Goal: Task Accomplishment & Management: Use online tool/utility

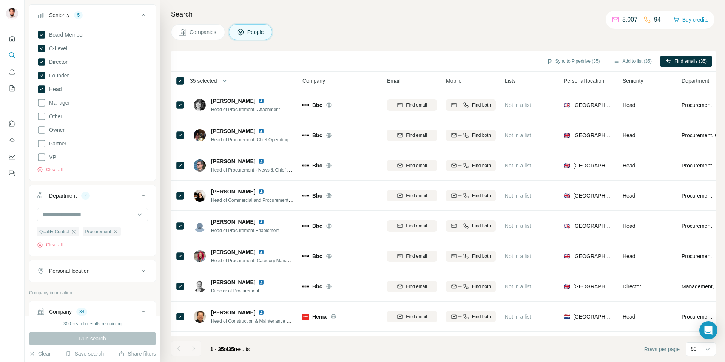
click at [393, 21] on div "Search Companies People Sync to Pipedrive (35) Add to list (35) Find emails (35…" at bounding box center [443, 181] width 565 height 362
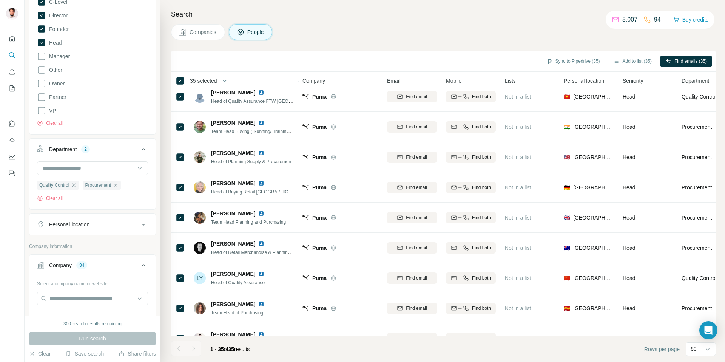
scroll to position [129, 0]
click at [116, 222] on div "Personal location" at bounding box center [88, 224] width 102 height 8
click at [85, 244] on input "text" at bounding box center [92, 243] width 111 height 14
type input "*"
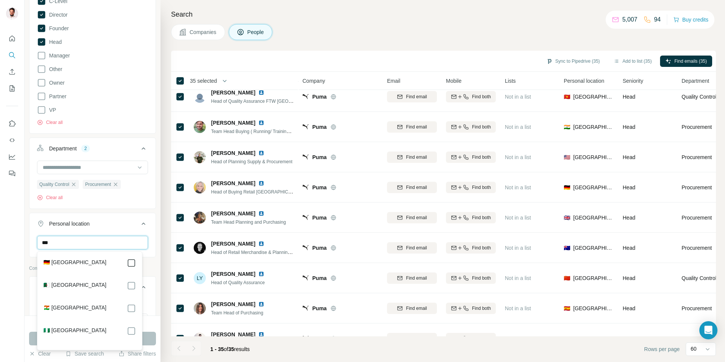
type input "***"
click at [150, 339] on button "Run search" at bounding box center [92, 339] width 127 height 14
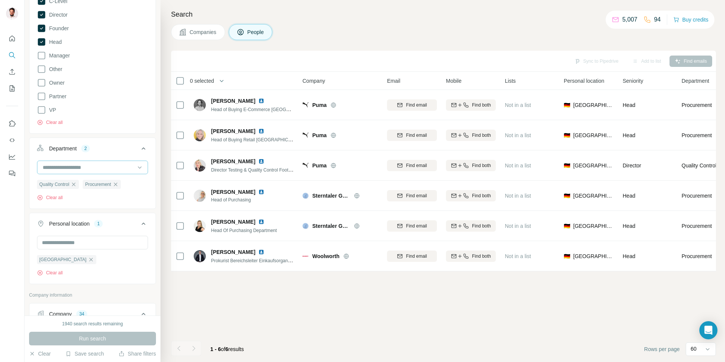
click at [79, 167] on input at bounding box center [88, 167] width 93 height 8
type input "***"
click at [71, 187] on p "Management" at bounding box center [58, 185] width 31 height 8
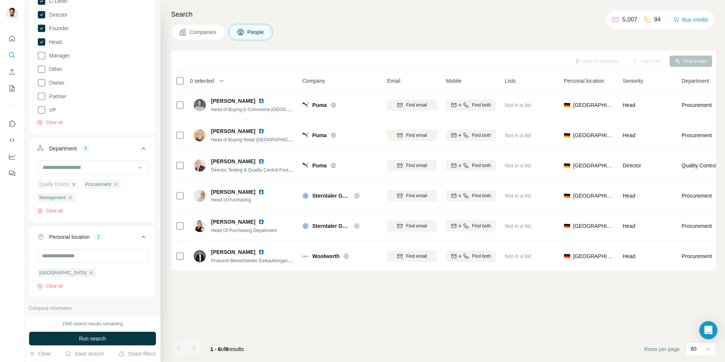
click at [75, 186] on icon "button" at bounding box center [74, 184] width 6 height 6
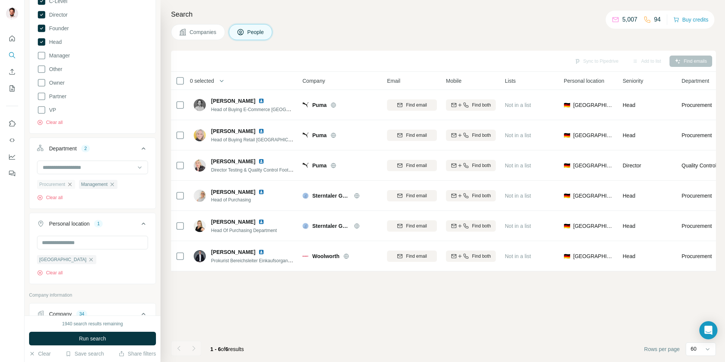
click at [72, 186] on icon "button" at bounding box center [70, 184] width 6 height 6
click at [84, 342] on span "Run search" at bounding box center [92, 339] width 27 height 8
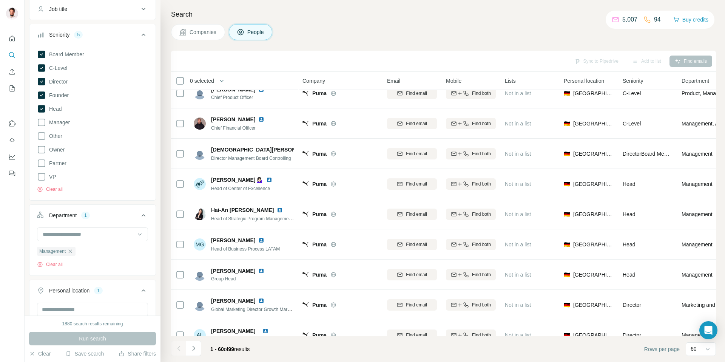
scroll to position [2, 0]
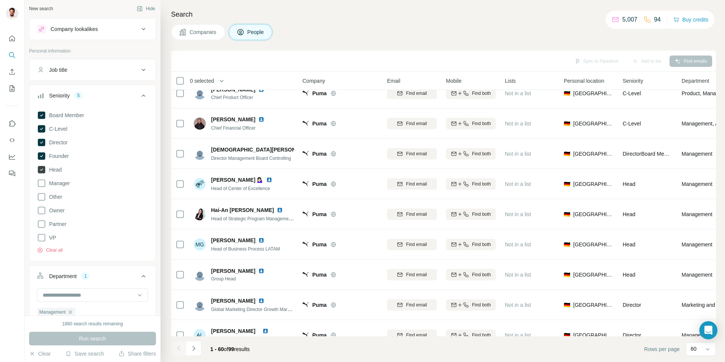
click at [41, 169] on icon at bounding box center [42, 170] width 8 height 8
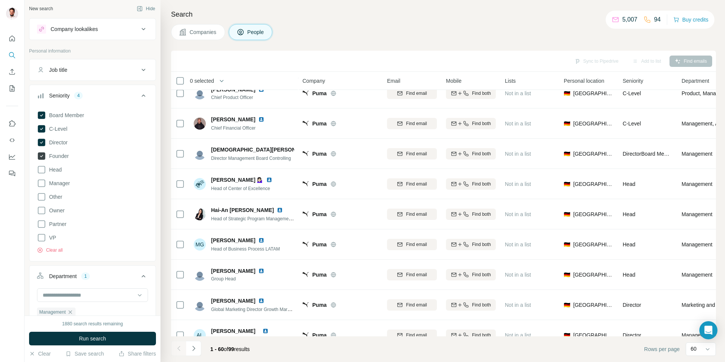
click at [43, 154] on icon at bounding box center [42, 156] width 8 height 8
click at [42, 144] on icon at bounding box center [42, 143] width 8 height 8
click at [44, 116] on icon at bounding box center [42, 115] width 8 height 8
click at [98, 337] on span "Run search" at bounding box center [92, 339] width 27 height 8
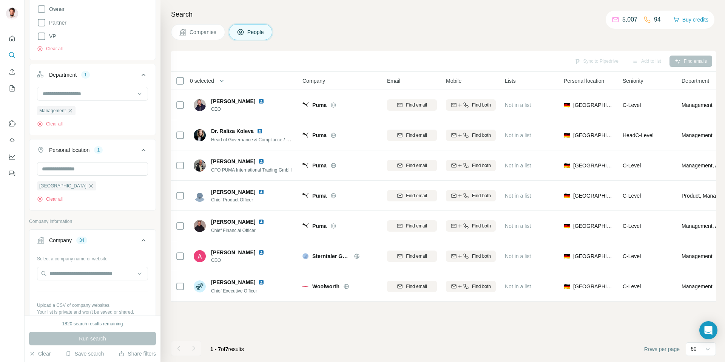
scroll to position [207, 0]
click at [178, 85] on icon at bounding box center [180, 80] width 9 height 9
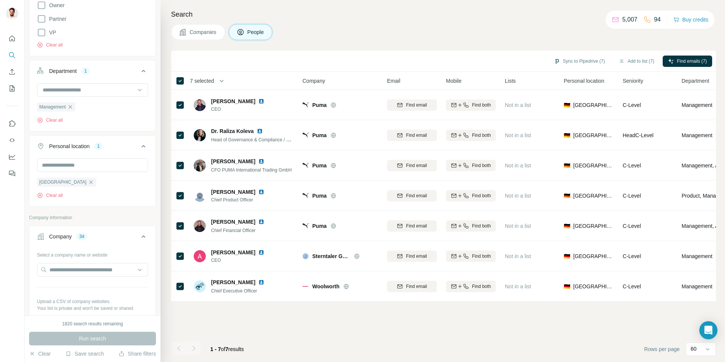
click at [403, 56] on div "Sync to Pipedrive (7) Add to list (7) Find emails (7)" at bounding box center [443, 60] width 537 height 13
